Goal: Obtain resource: Download file/media

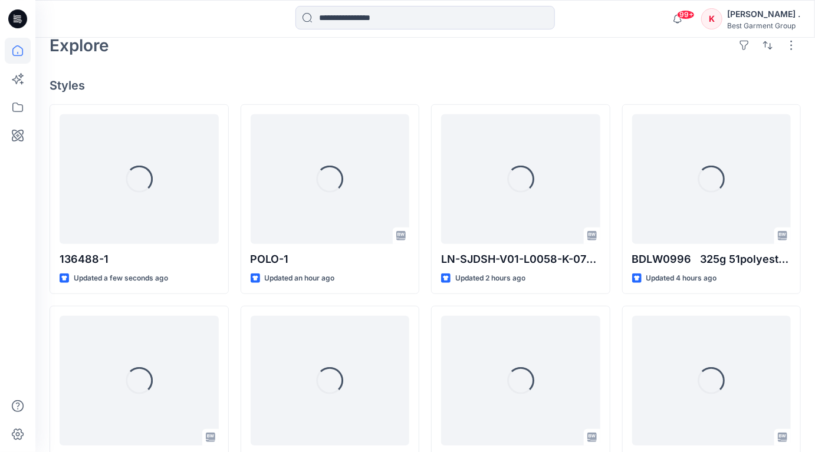
scroll to position [291, 0]
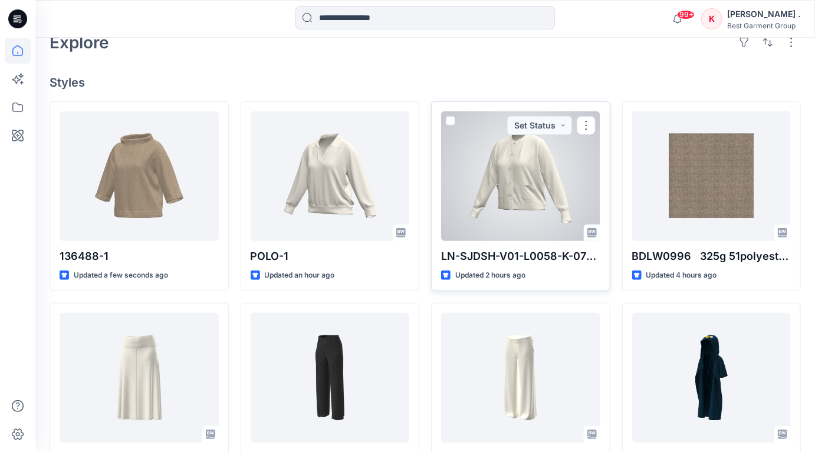
click at [527, 199] on div at bounding box center [520, 176] width 159 height 130
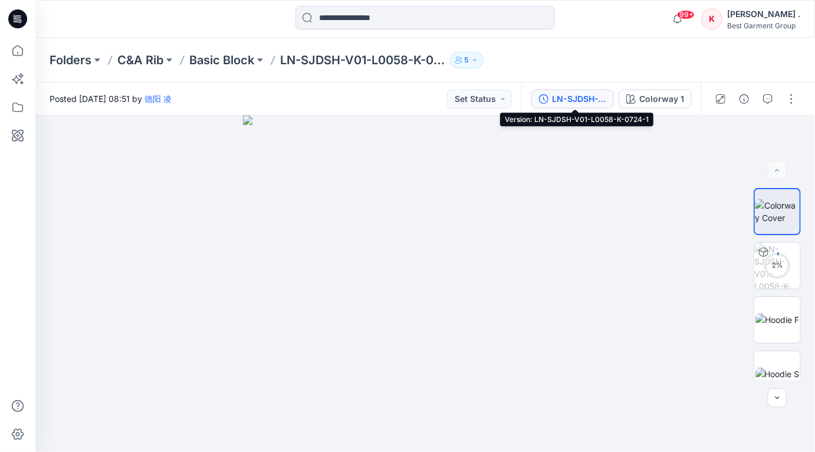
click at [595, 102] on div "LN-SJDSH-V01-L0058-K-0724-1" at bounding box center [579, 99] width 54 height 13
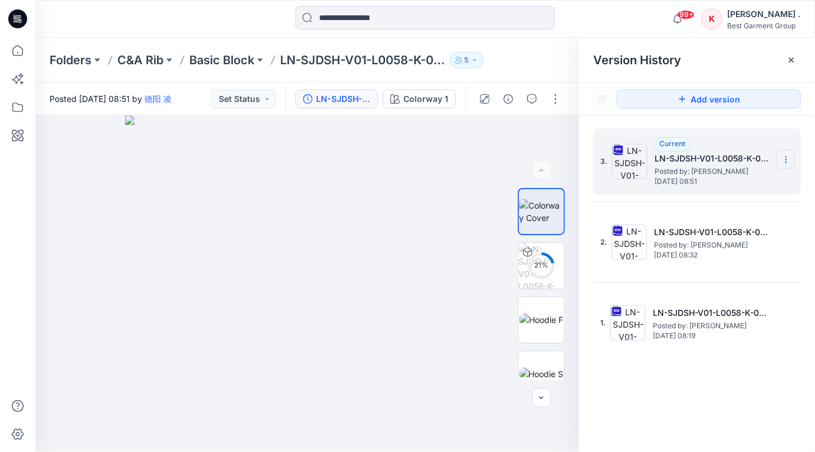
click at [784, 160] on icon at bounding box center [785, 159] width 9 height 9
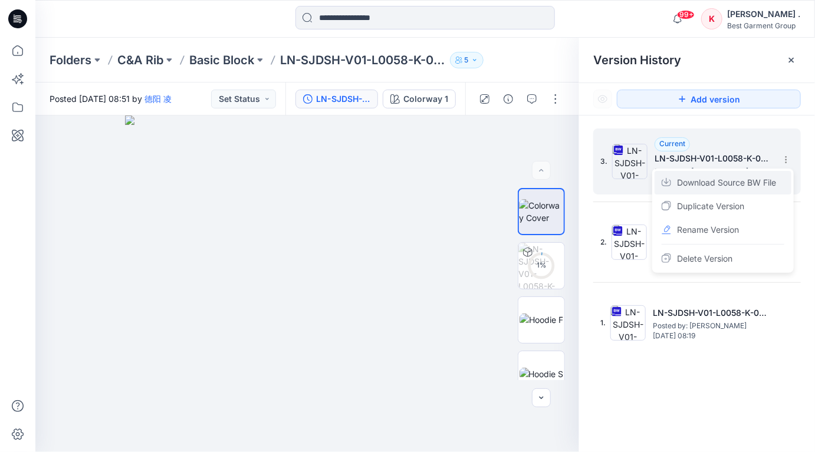
click at [710, 185] on span "Download Source BW File" at bounding box center [726, 183] width 99 height 14
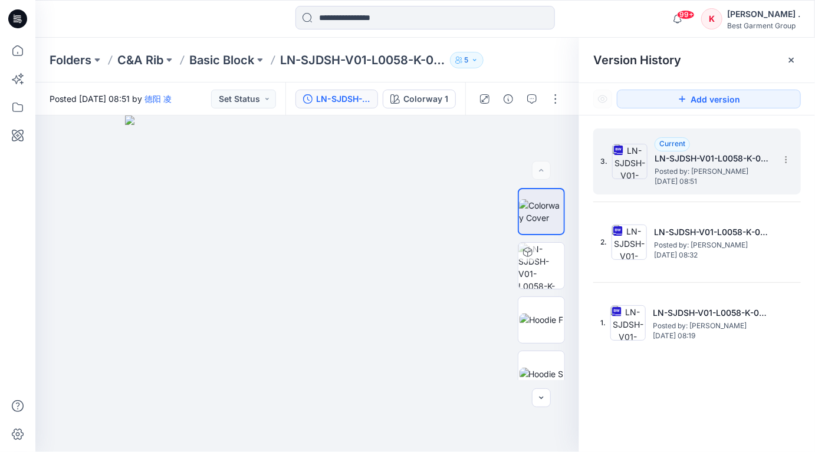
scroll to position [291, 0]
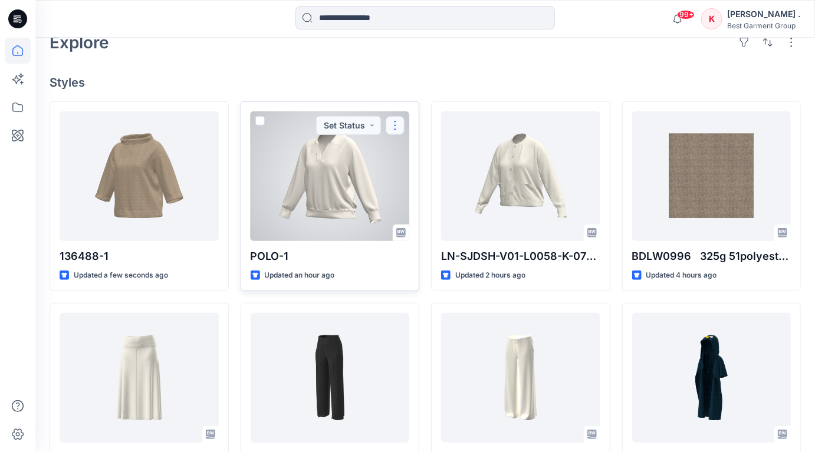
click at [393, 125] on button "button" at bounding box center [395, 125] width 19 height 19
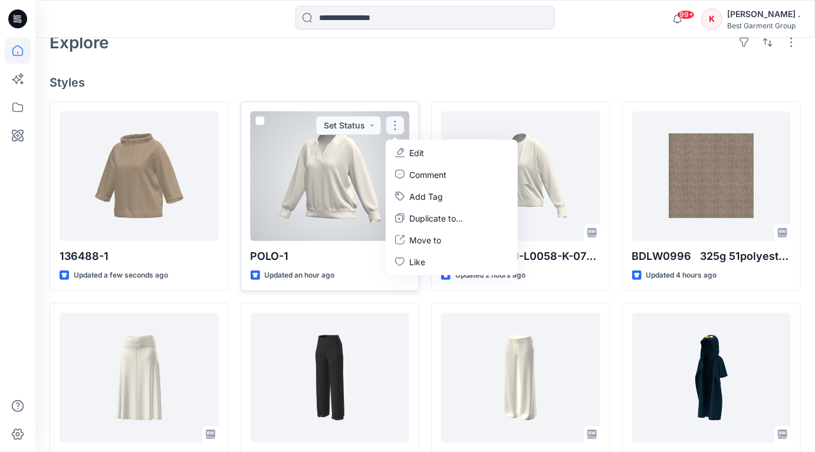
click at [313, 164] on div at bounding box center [330, 176] width 159 height 130
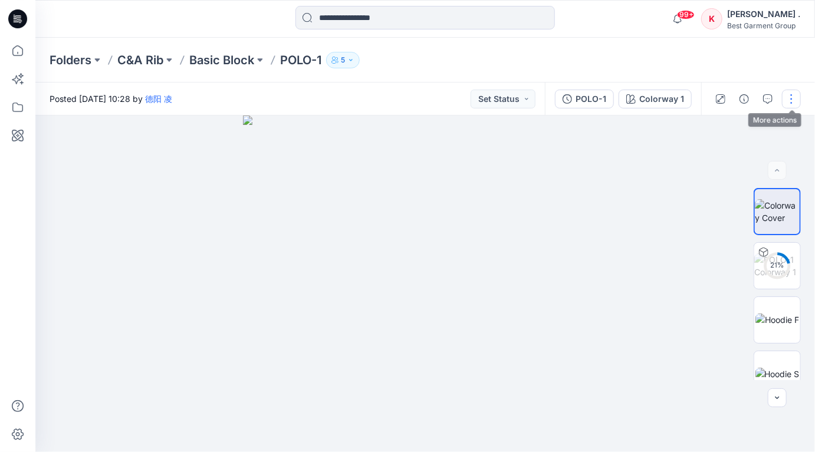
click at [792, 106] on button "button" at bounding box center [791, 99] width 19 height 19
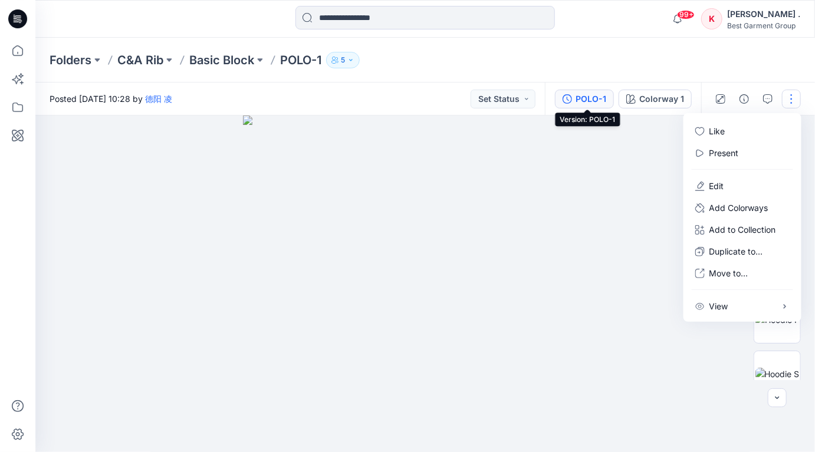
click at [593, 99] on div "POLO-1" at bounding box center [591, 99] width 31 height 13
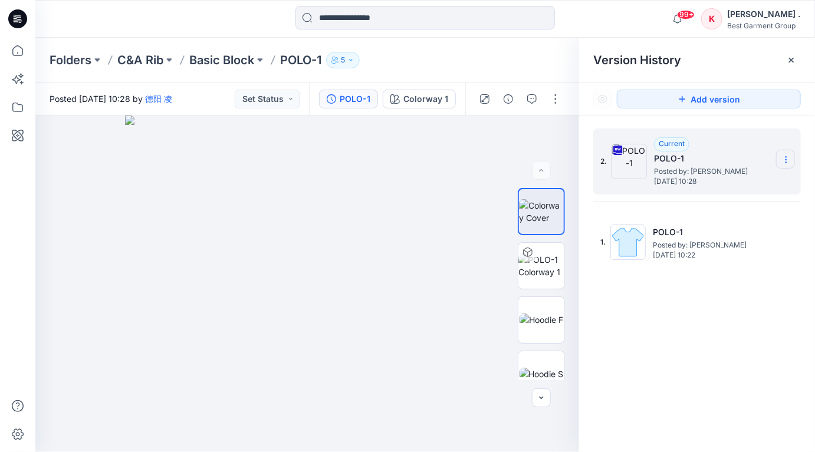
click at [785, 159] on icon at bounding box center [785, 159] width 9 height 9
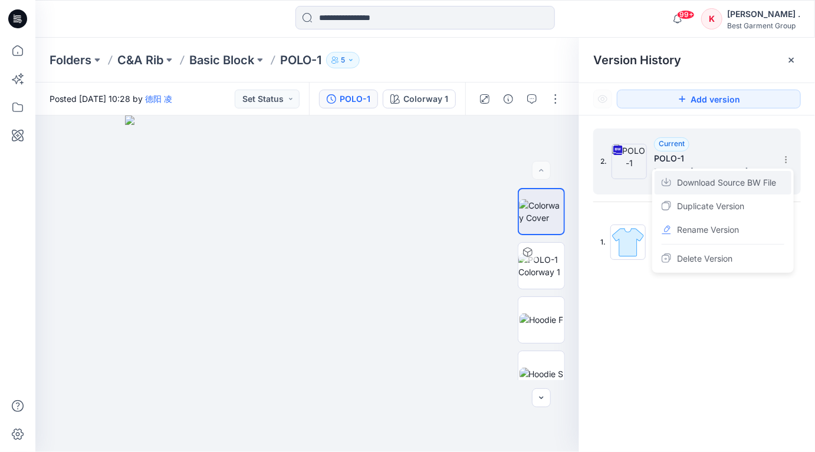
click at [720, 186] on span "Download Source BW File" at bounding box center [726, 183] width 99 height 14
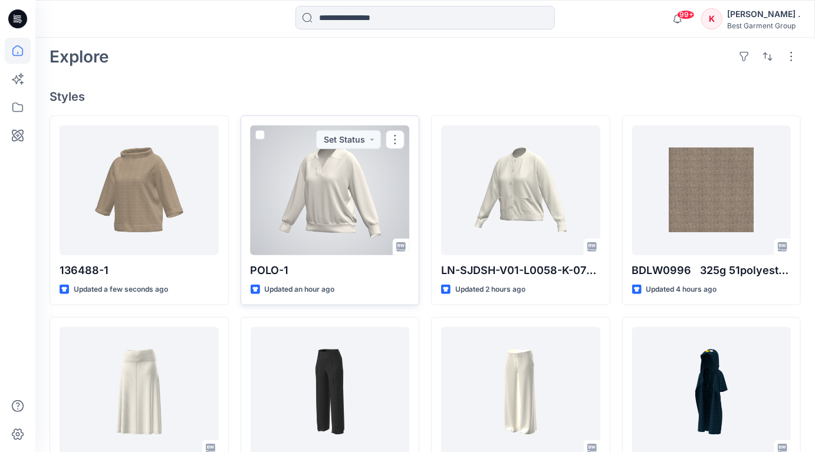
scroll to position [272, 0]
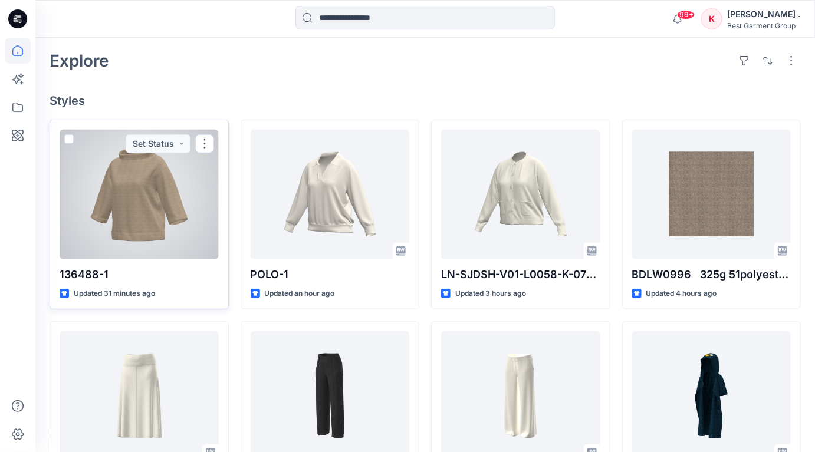
click at [150, 169] on div at bounding box center [139, 195] width 159 height 130
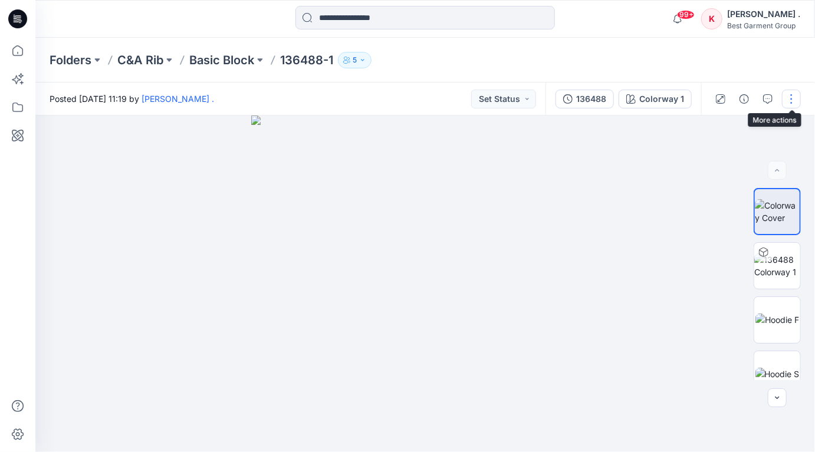
click at [790, 99] on button "button" at bounding box center [791, 99] width 19 height 19
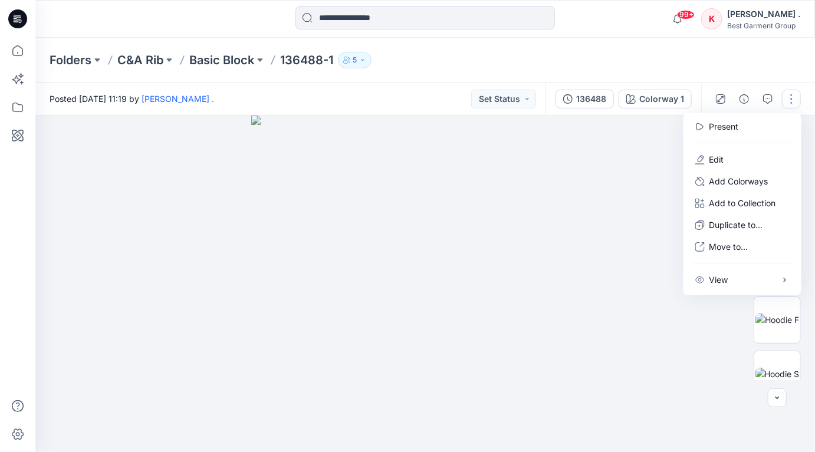
click at [619, 132] on div at bounding box center [425, 284] width 780 height 337
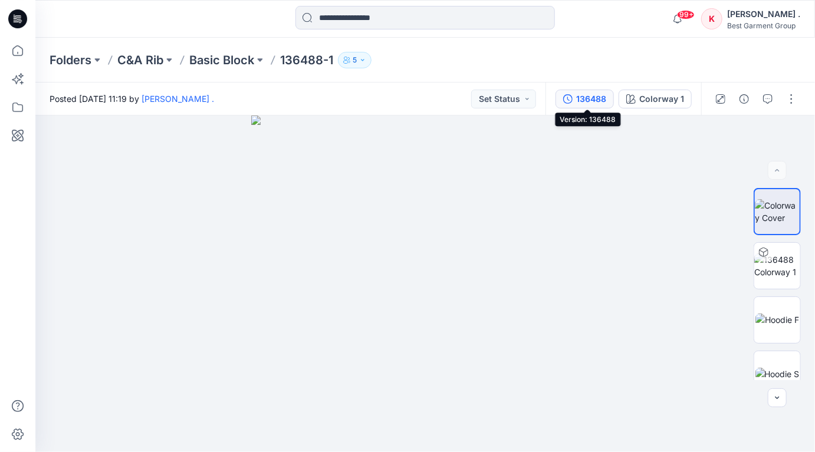
click at [589, 100] on div "136488" at bounding box center [591, 99] width 30 height 13
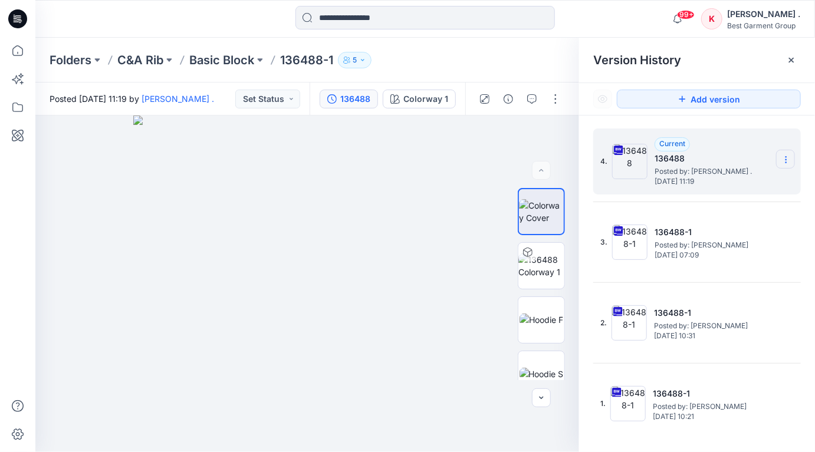
click at [787, 156] on icon at bounding box center [785, 159] width 9 height 9
drag, startPoint x: 697, startPoint y: 155, endPoint x: 761, endPoint y: 162, distance: 64.0
click at [728, 161] on h5 "136488" at bounding box center [714, 159] width 118 height 14
click at [784, 162] on icon at bounding box center [785, 159] width 9 height 9
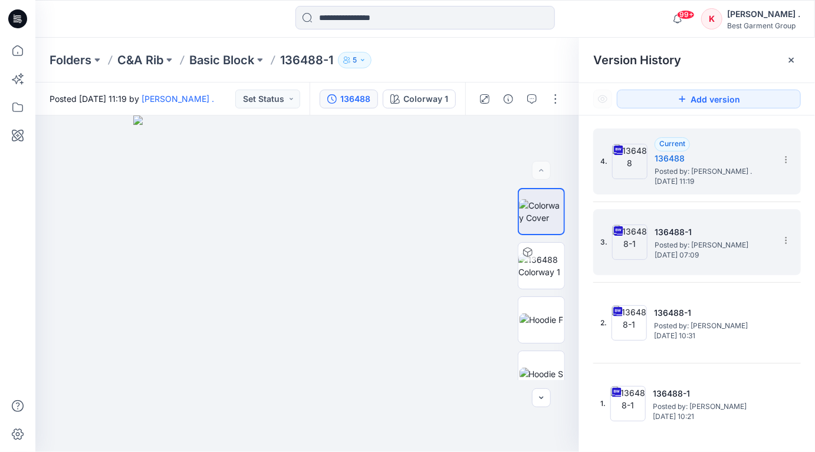
click at [631, 238] on img at bounding box center [629, 242] width 35 height 35
click at [629, 166] on img at bounding box center [629, 161] width 35 height 35
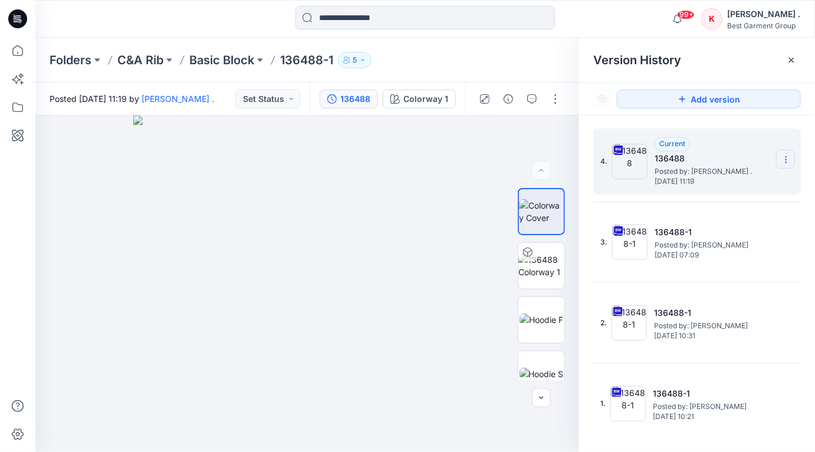
click at [787, 159] on icon at bounding box center [785, 159] width 9 height 9
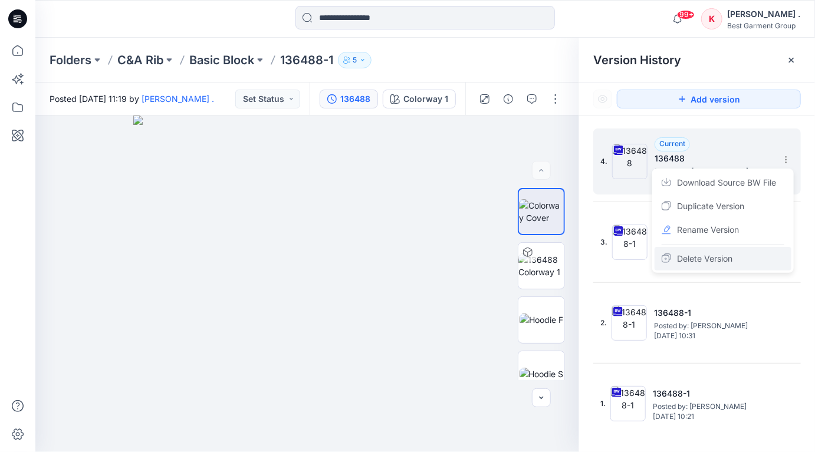
click at [697, 260] on span "Delete Version" at bounding box center [704, 259] width 55 height 14
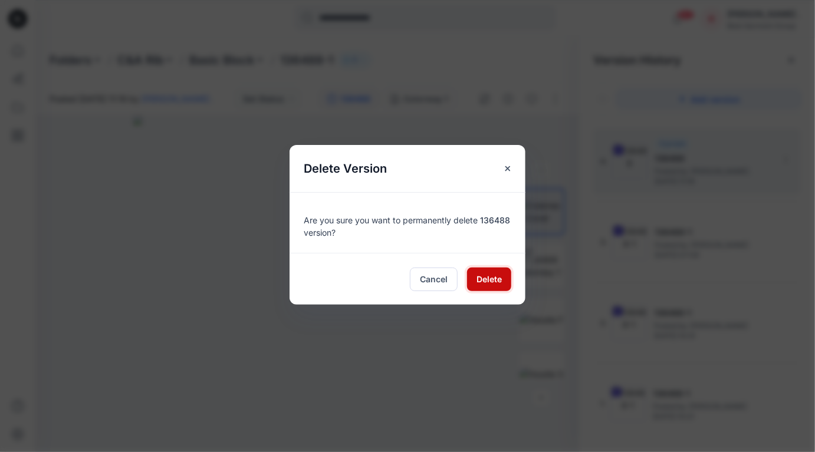
click at [490, 278] on span "Delete" at bounding box center [489, 279] width 25 height 12
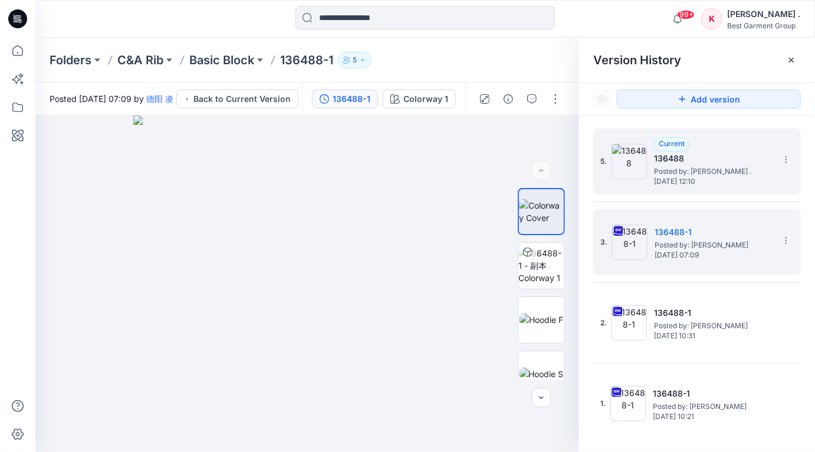
click at [630, 175] on img at bounding box center [629, 161] width 35 height 35
